Goal: Task Accomplishment & Management: Manage account settings

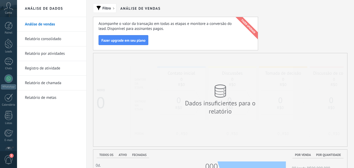
click at [7, 10] on div "Conta" at bounding box center [8, 8] width 17 height 17
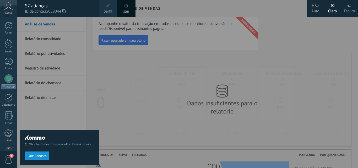
click at [108, 11] on span "perfil" at bounding box center [107, 12] width 9 height 6
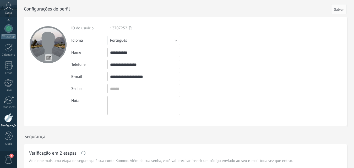
click at [7, 6] on icon at bounding box center [8, 6] width 9 height 8
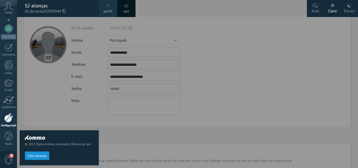
click at [351, 9] on div "Escuro" at bounding box center [349, 10] width 11 height 14
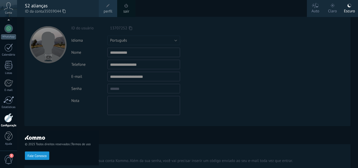
click at [334, 11] on div "Claro" at bounding box center [332, 10] width 9 height 14
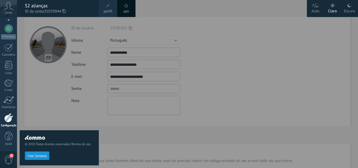
click at [318, 9] on div "Auto" at bounding box center [315, 10] width 8 height 14
click at [334, 6] on icon at bounding box center [333, 6] width 4 height 4
click at [318, 7] on icon at bounding box center [314, 5] width 7 height 5
click at [272, 26] on div at bounding box center [196, 84] width 358 height 168
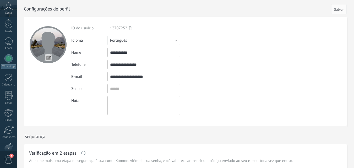
scroll to position [1, 0]
click at [9, 10] on div "Conta" at bounding box center [8, 8] width 17 height 17
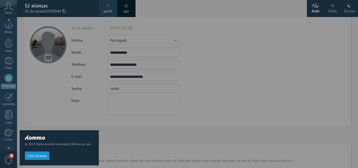
click at [287, 68] on div at bounding box center [196, 84] width 358 height 168
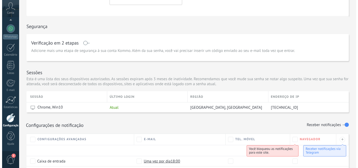
scroll to position [109, 0]
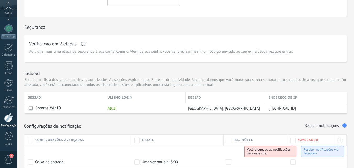
click at [8, 3] on use at bounding box center [8, 6] width 9 height 8
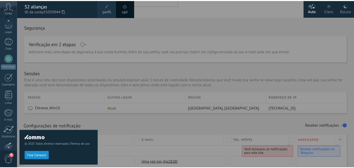
scroll to position [0, 0]
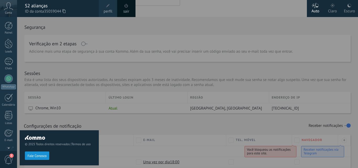
click at [31, 9] on span "ID da conta 35059044" at bounding box center [59, 12] width 69 height 6
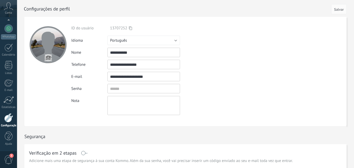
click at [7, 11] on span "Conta" at bounding box center [8, 12] width 7 height 3
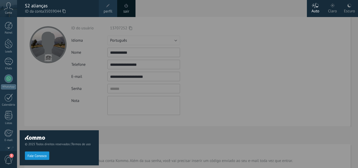
scroll to position [50, 0]
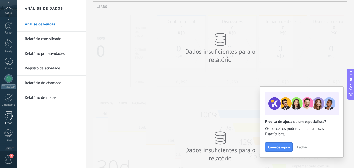
scroll to position [50, 0]
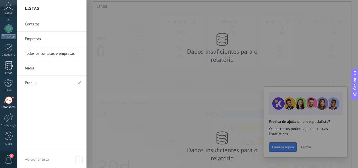
click at [4, 115] on div at bounding box center [8, 117] width 9 height 9
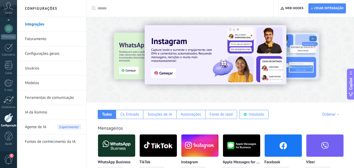
click at [45, 30] on link "Integrações" at bounding box center [53, 24] width 56 height 15
click at [39, 58] on link "Configurações gerais" at bounding box center [53, 53] width 56 height 15
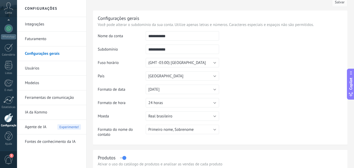
scroll to position [7, 0]
click at [181, 37] on input "**********" at bounding box center [182, 35] width 73 height 9
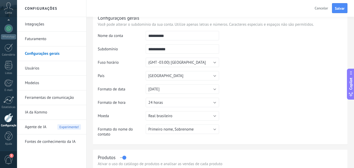
type input "**********"
click at [177, 50] on input "**********" at bounding box center [182, 48] width 73 height 9
type input "**********"
click at [269, 75] on td at bounding box center [281, 57] width 124 height 53
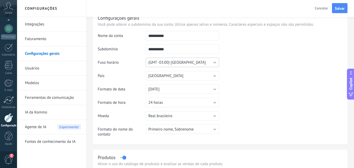
click at [215, 64] on button "(GMT -03:00) São Paulo" at bounding box center [182, 62] width 73 height 9
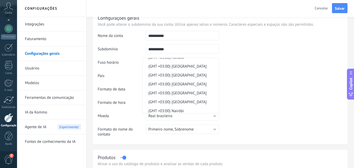
scroll to position [845, 0]
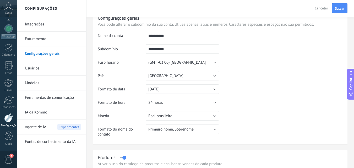
click at [267, 69] on td at bounding box center [281, 57] width 124 height 53
click at [206, 61] on button "(GMT -03:00) São Paulo" at bounding box center [182, 62] width 73 height 9
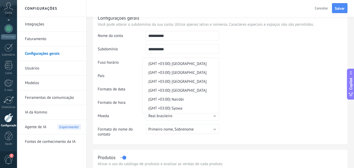
scroll to position [2622, 0]
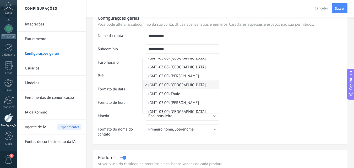
click at [206, 61] on li "(GMT -03:00) Recife" at bounding box center [180, 58] width 76 height 9
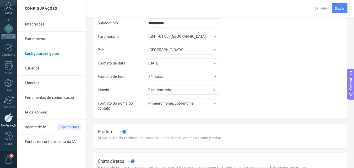
scroll to position [33, 0]
click at [175, 64] on button "31/12/2025" at bounding box center [182, 62] width 73 height 9
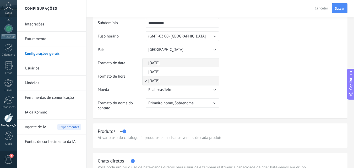
click at [175, 64] on span "31.12.2025" at bounding box center [179, 63] width 75 height 5
click at [175, 64] on button "31.12.2025" at bounding box center [182, 62] width 73 height 9
click at [175, 64] on span "31.12.2025" at bounding box center [179, 63] width 75 height 5
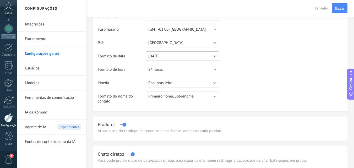
scroll to position [39, 0]
click at [185, 83] on button "Real brasileiro" at bounding box center [182, 83] width 73 height 9
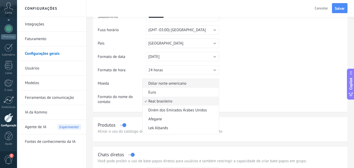
click at [185, 83] on span "Dólar norte-americano" at bounding box center [179, 83] width 75 height 5
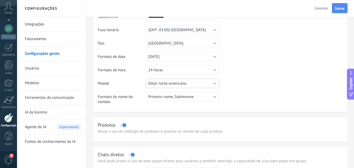
click at [185, 83] on span "Dólar norte-americano" at bounding box center [167, 83] width 38 height 5
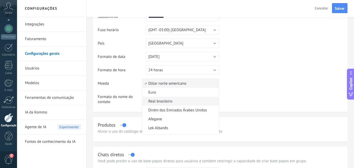
click at [166, 104] on li "Real brasileiro" at bounding box center [180, 101] width 76 height 9
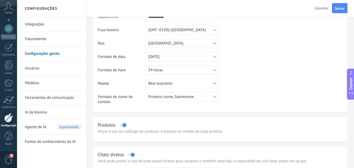
click at [262, 83] on table "**********" at bounding box center [220, 53] width 245 height 110
click at [205, 97] on button "Primeiro nome, Sobrenome" at bounding box center [182, 96] width 73 height 9
click at [205, 97] on span "Primeiro nome, Sobrenome" at bounding box center [179, 96] width 75 height 5
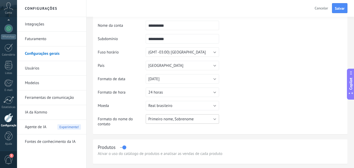
scroll to position [27, 0]
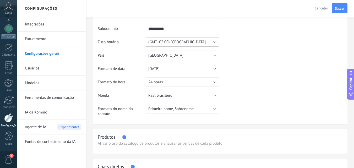
click at [188, 41] on button "(GMT -03:00) Recife" at bounding box center [182, 41] width 73 height 9
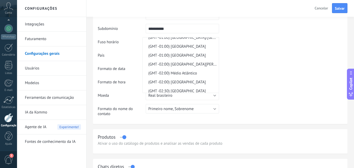
scroll to position [2337, 0]
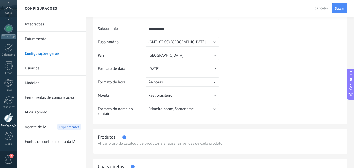
click at [261, 76] on table "**********" at bounding box center [220, 65] width 245 height 110
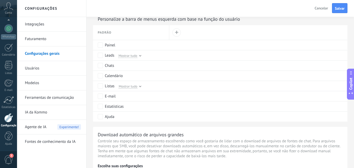
scroll to position [245, 0]
click at [113, 47] on div "Painel" at bounding box center [110, 45] width 10 height 5
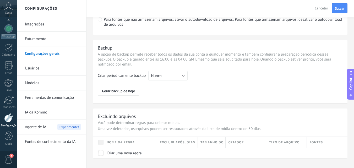
scroll to position [419, 0]
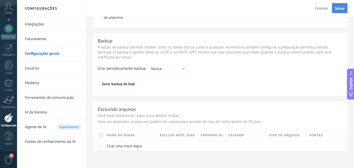
click at [337, 10] on span "Salvar" at bounding box center [340, 9] width 10 height 4
